Goal: Task Accomplishment & Management: Manage account settings

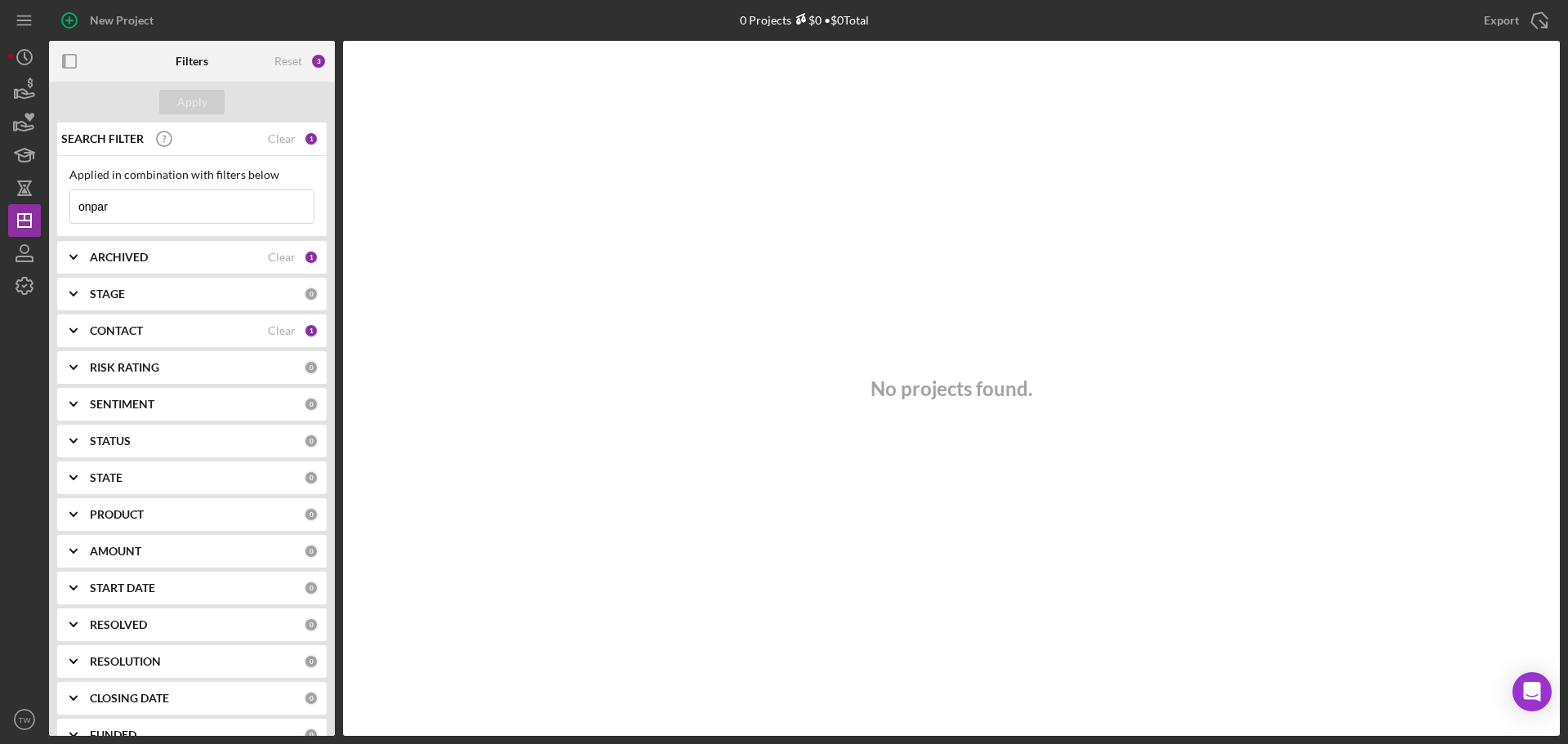
drag, startPoint x: 136, startPoint y: 200, endPoint x: 0, endPoint y: 211, distance: 136.4
click at [0, 211] on div "New Project 0 Projects $0 • $0 Total onpar Export Icon/Export Filters Reset 3 A…" at bounding box center [784, 372] width 1568 height 744
type input "mc roofing"
click at [26, 88] on icon "button" at bounding box center [25, 90] width 41 height 41
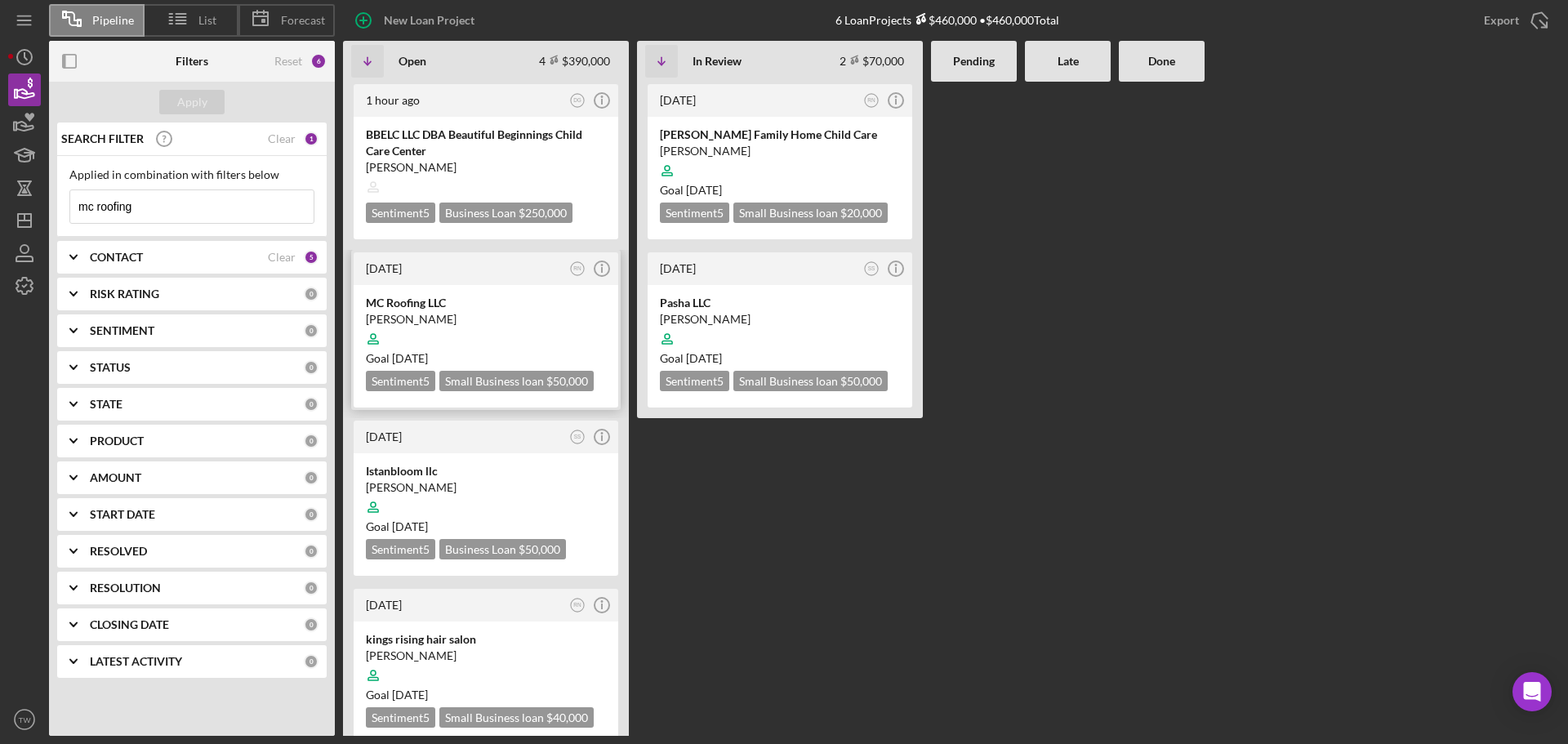
click at [454, 314] on div "[PERSON_NAME]" at bounding box center [486, 318] width 240 height 16
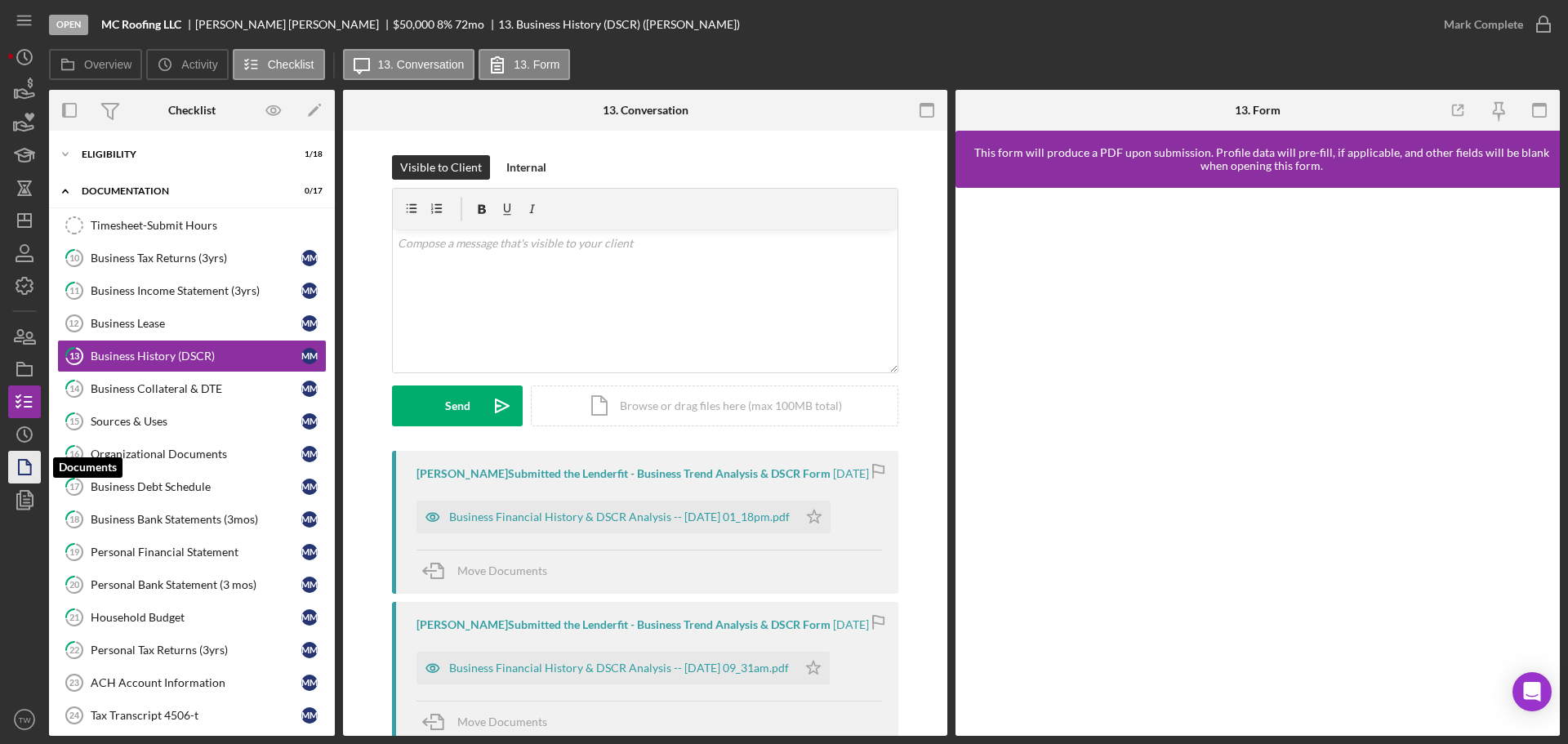
click at [25, 462] on icon "button" at bounding box center [25, 467] width 41 height 41
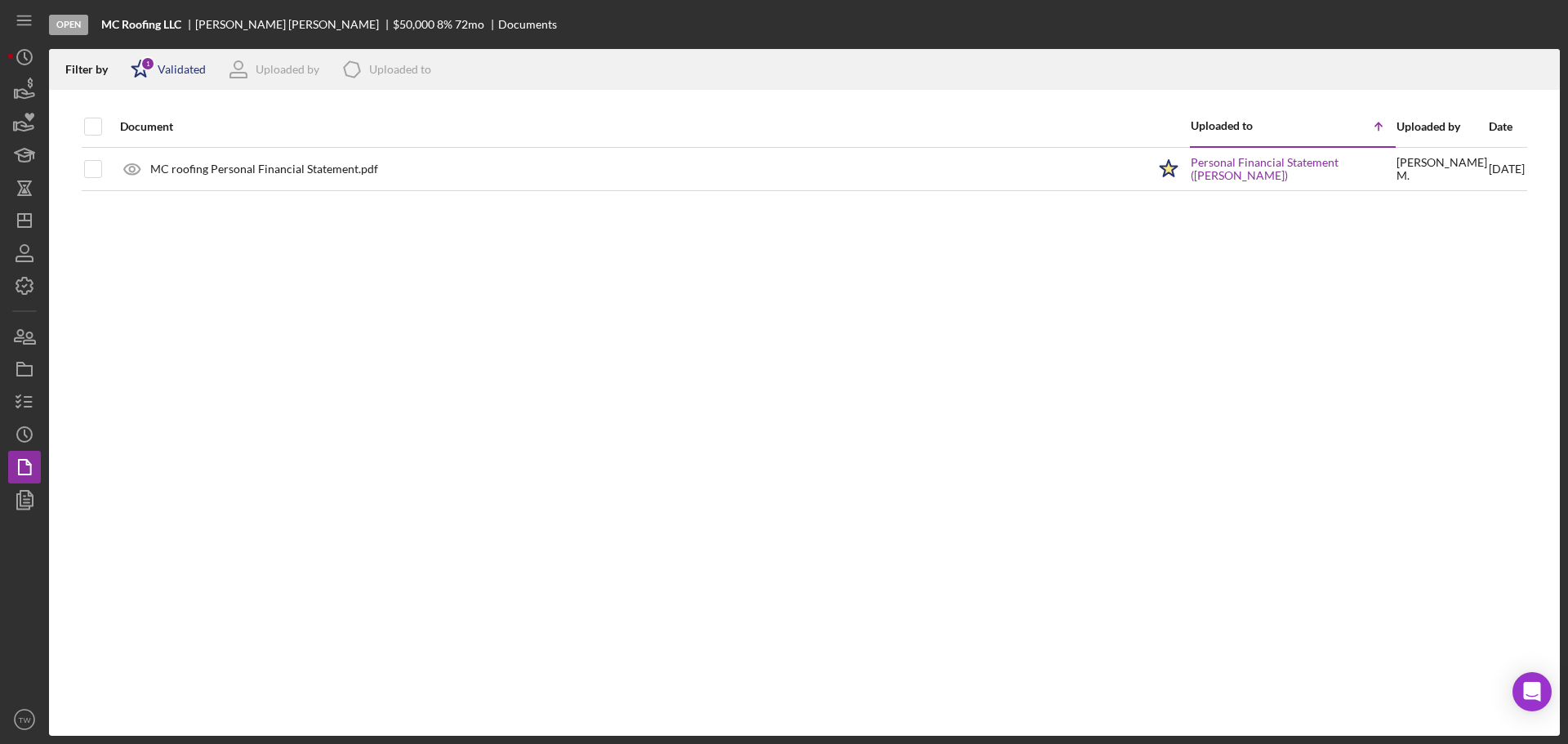
click at [142, 76] on icon "Icon/Star" at bounding box center [140, 70] width 41 height 41
click at [134, 158] on input "checkbox" at bounding box center [138, 155] width 16 height 16
checkbox input "true"
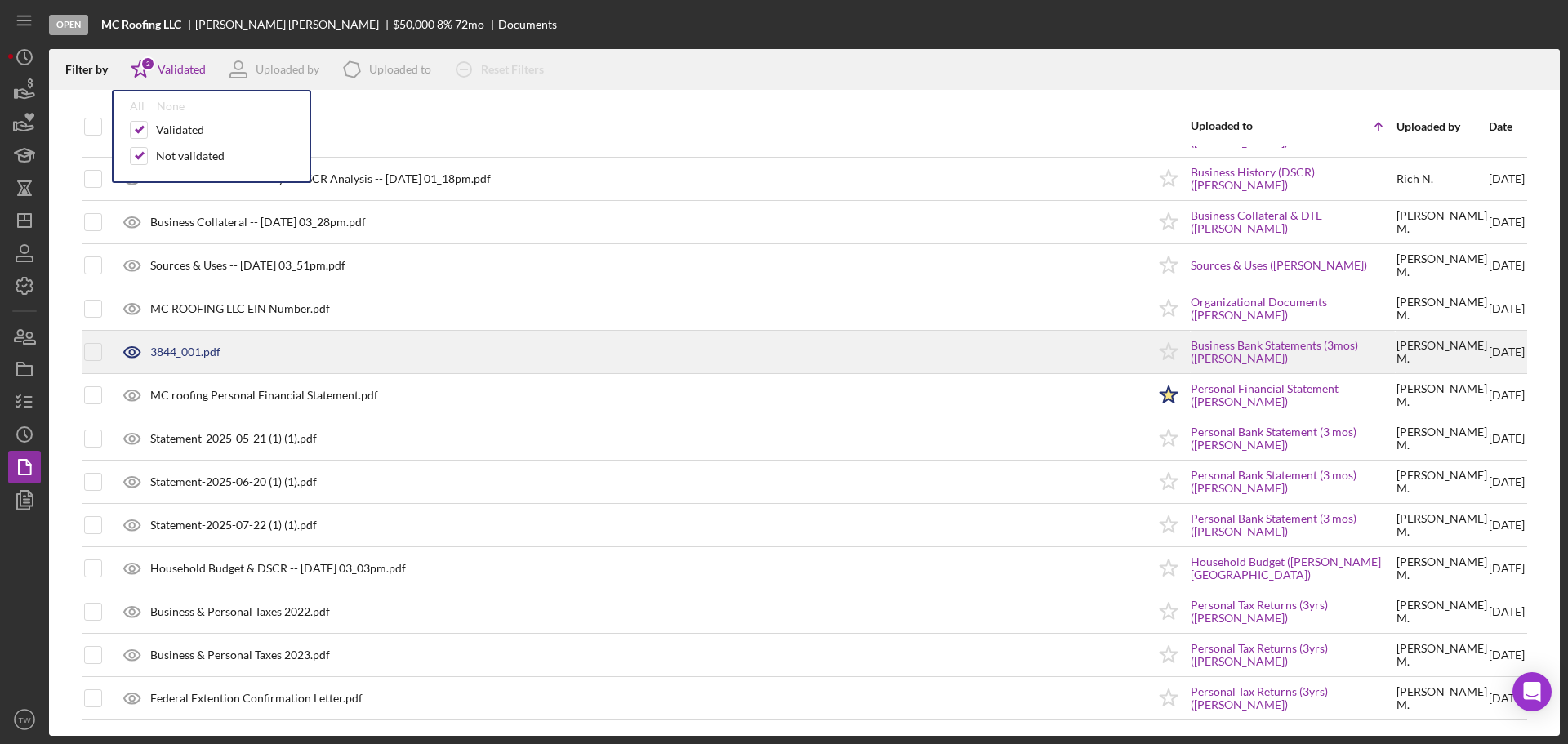
scroll to position [467, 0]
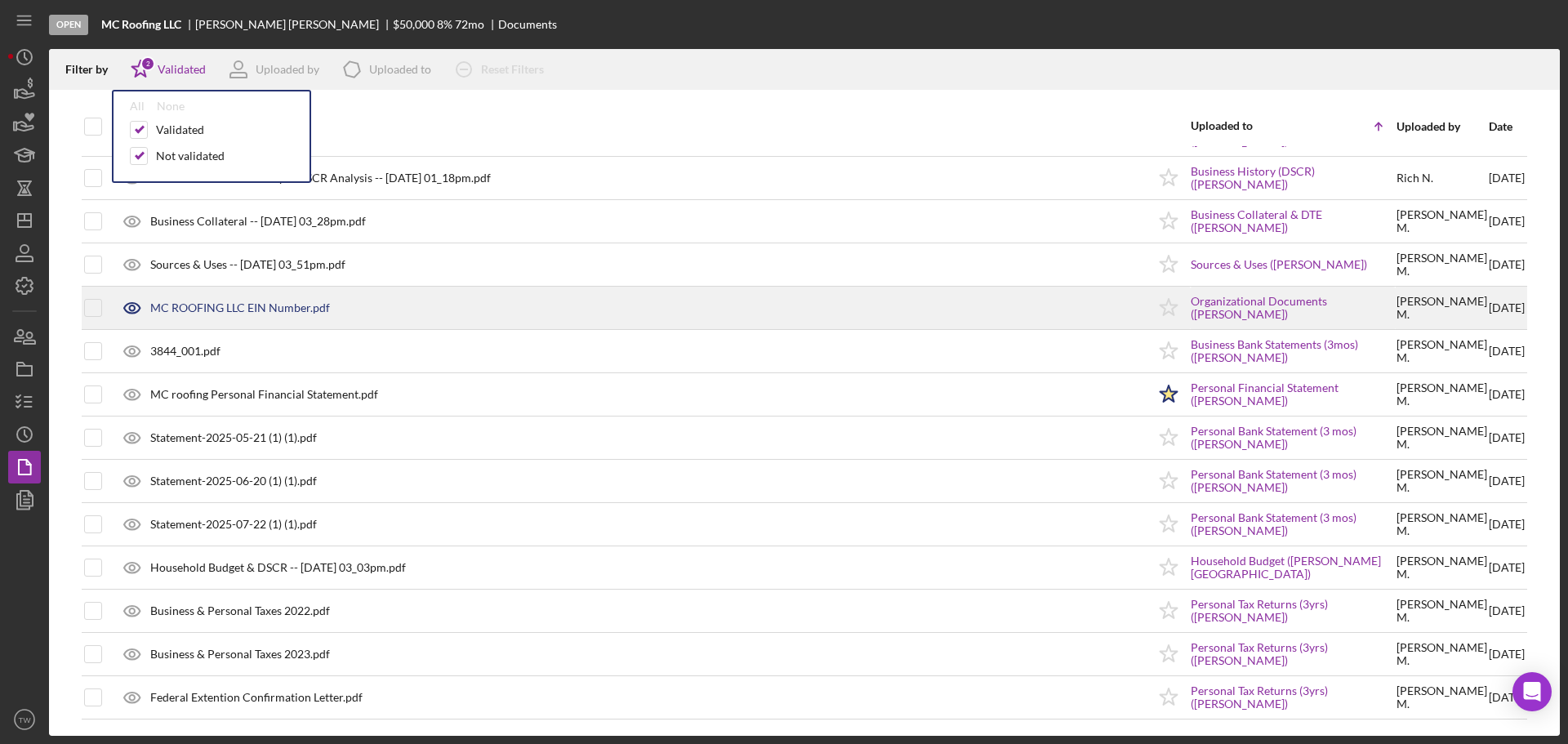
click at [287, 311] on div "MC ROOFING LLC EIN Number.pdf" at bounding box center [240, 307] width 179 height 13
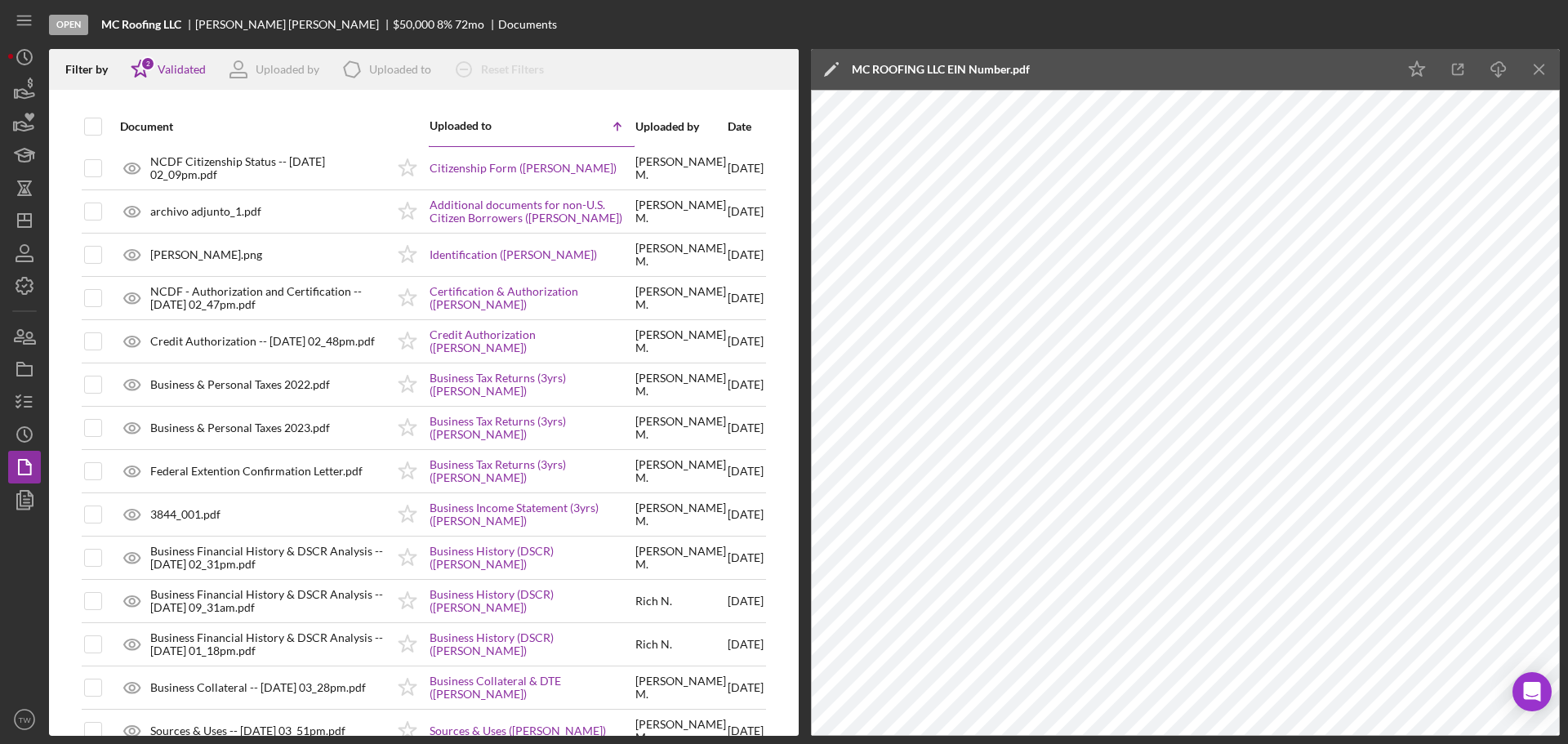
scroll to position [0, 0]
click at [23, 95] on icon "button" at bounding box center [25, 90] width 41 height 41
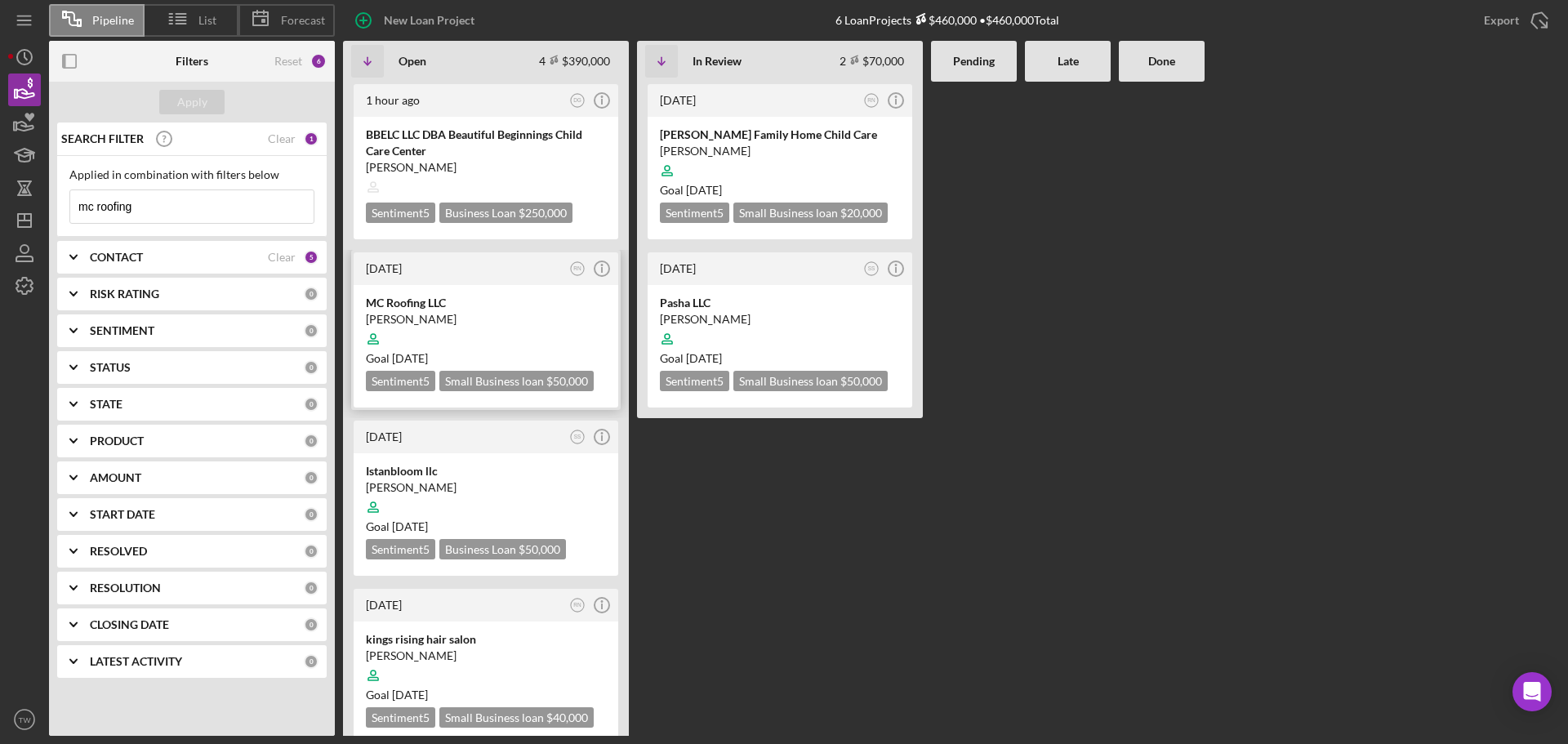
click at [419, 320] on div "[PERSON_NAME]" at bounding box center [486, 318] width 240 height 16
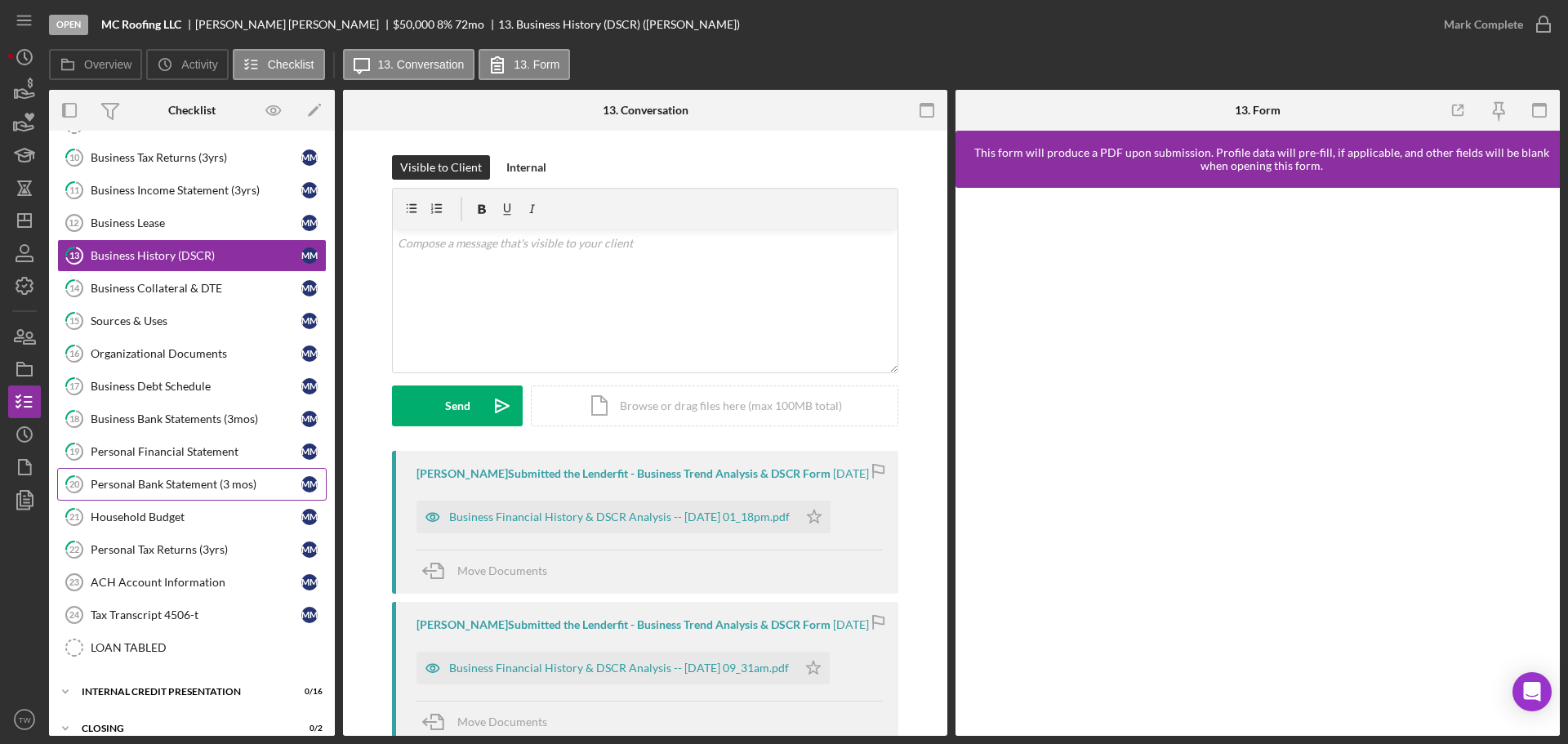
scroll to position [118, 0]
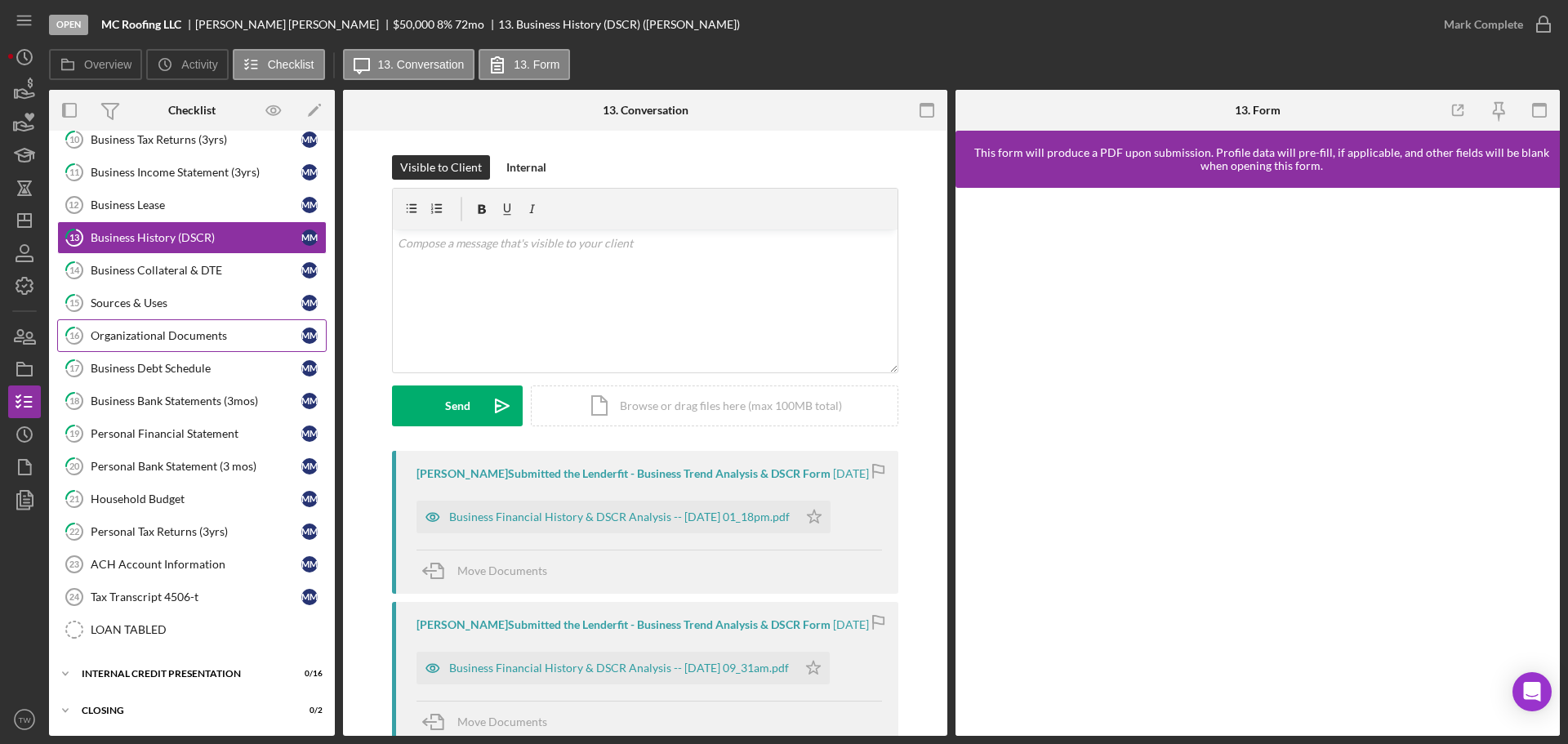
click at [168, 339] on div "Organizational Documents" at bounding box center [196, 335] width 211 height 13
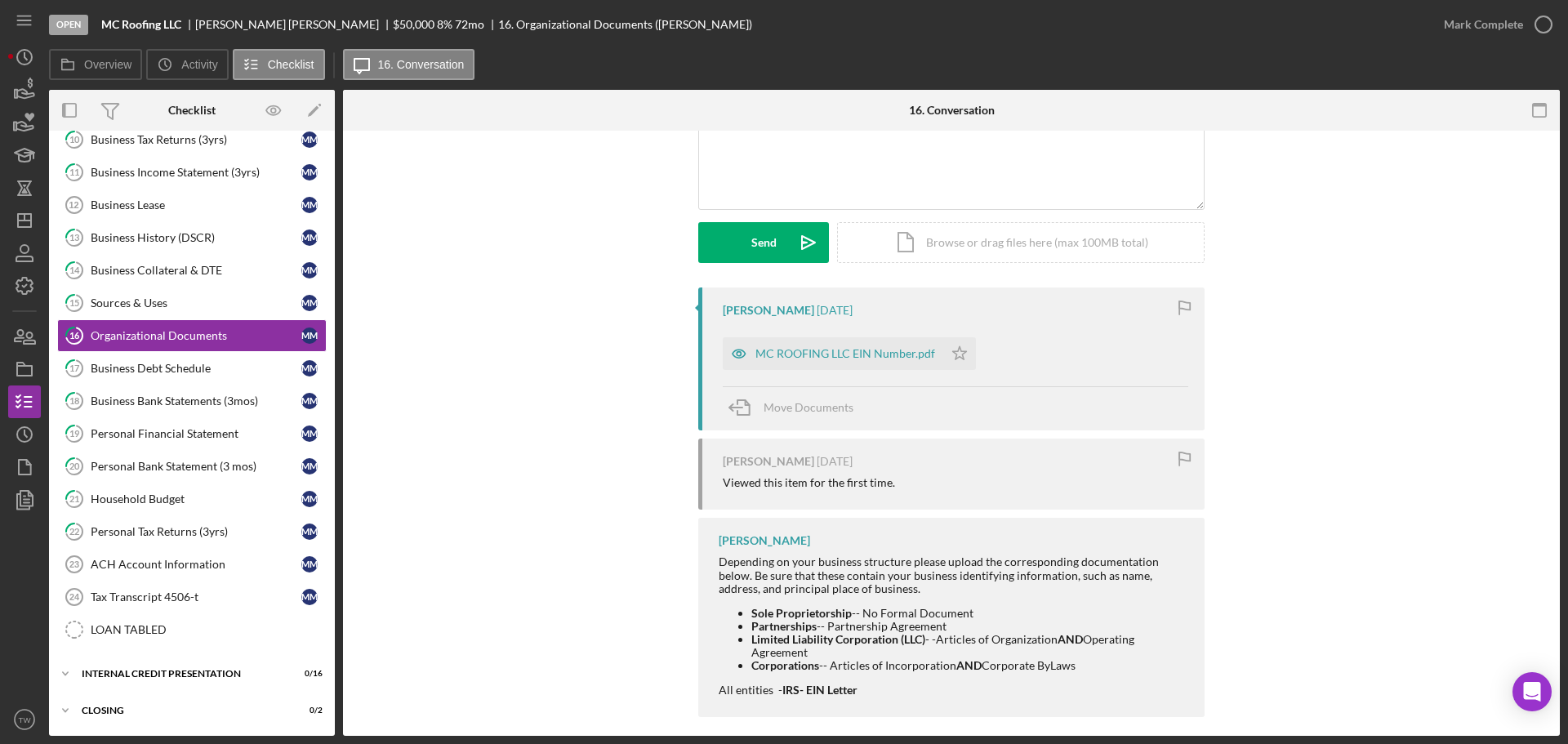
scroll to position [178, 0]
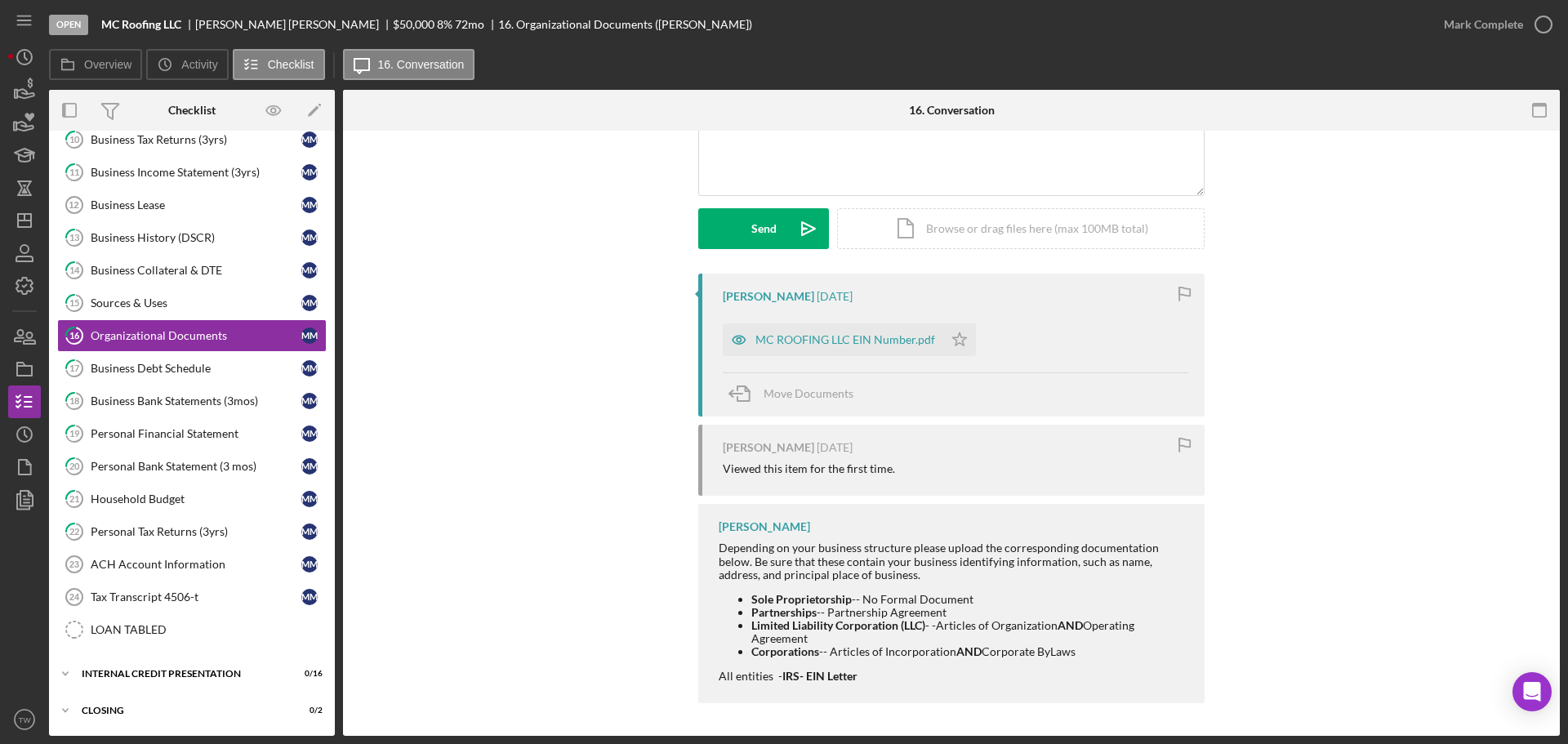
click at [540, 384] on div "[PERSON_NAME] [DATE] MC ROOFING LLC EIN Number.pdf Icon/Star Move Documents [PE…" at bounding box center [951, 492] width 1168 height 437
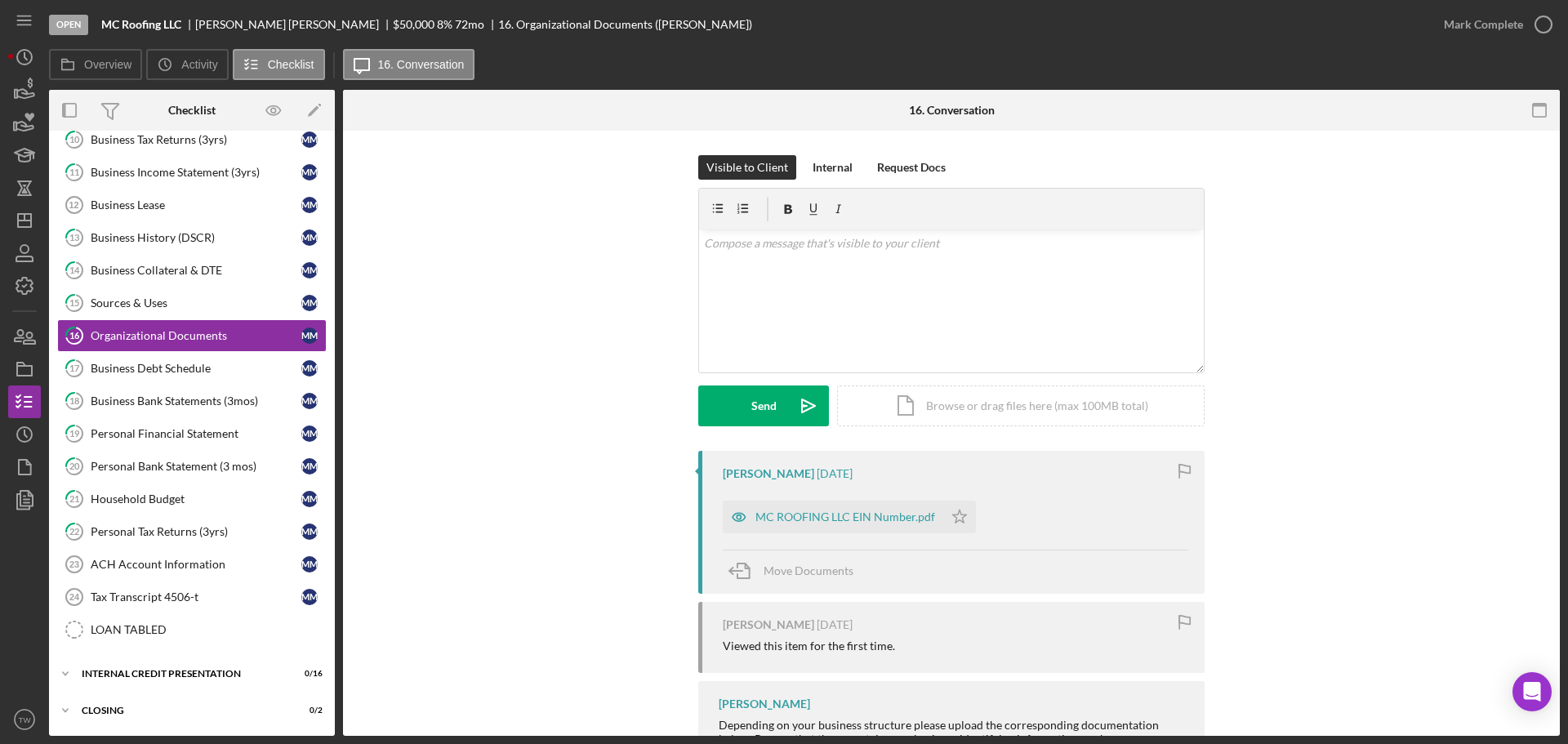
click at [1411, 410] on div "Visible to Client Internal Request Docs v Color teal Color pink Remove color Ad…" at bounding box center [951, 303] width 1168 height 296
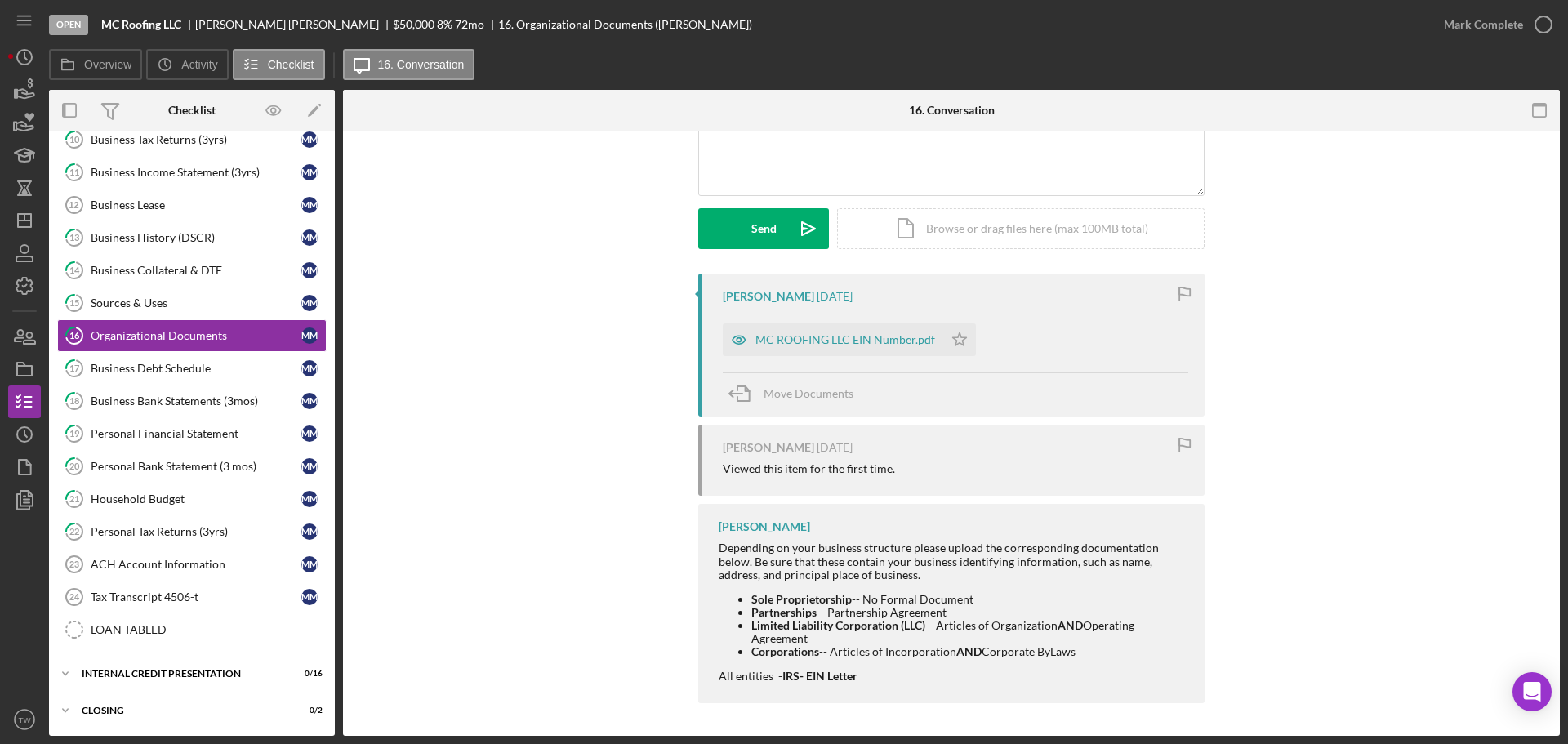
click at [1351, 259] on div "Visible to Client Internal Request Docs v Color teal Color pink Remove color Ad…" at bounding box center [951, 126] width 1168 height 296
